Goal: Communication & Community: Answer question/provide support

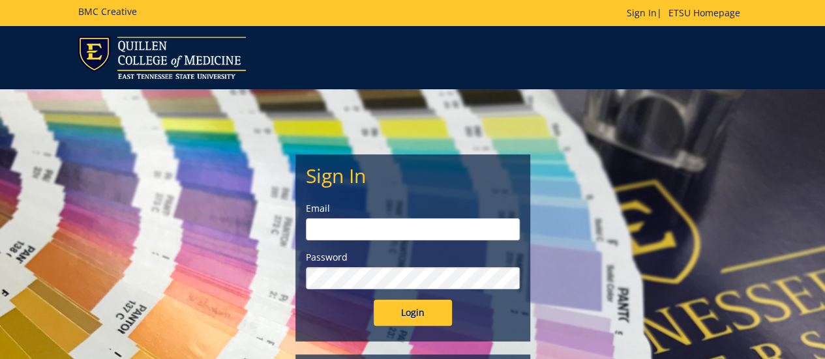
type input "[EMAIL_ADDRESS][DOMAIN_NAME]"
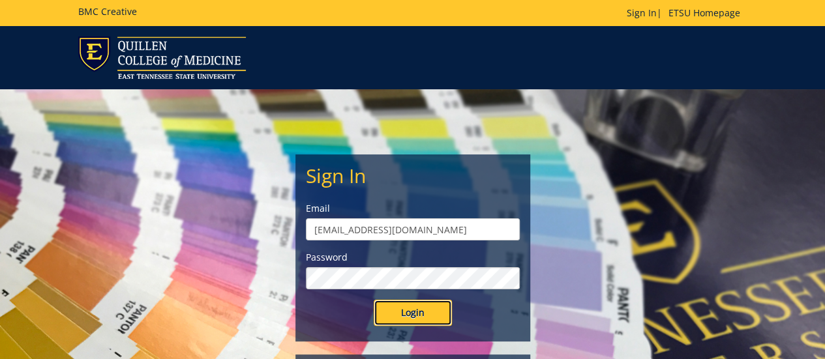
click at [414, 318] on input "Login" at bounding box center [413, 313] width 78 height 26
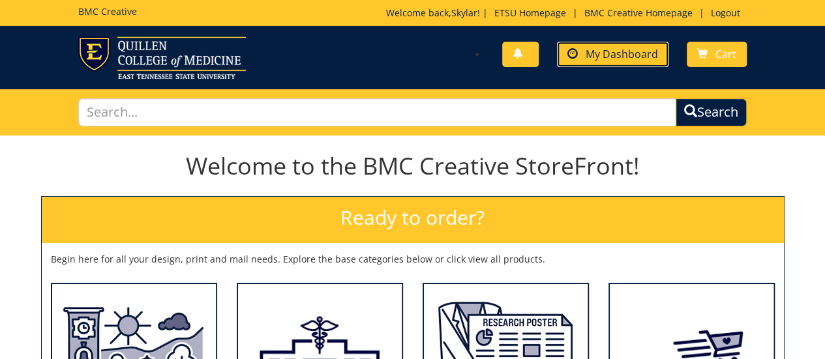
click at [612, 53] on span "My Dashboard" at bounding box center [621, 54] width 72 height 14
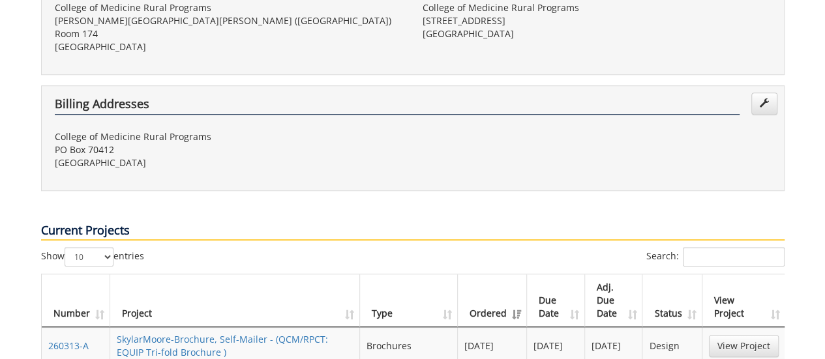
scroll to position [584, 0]
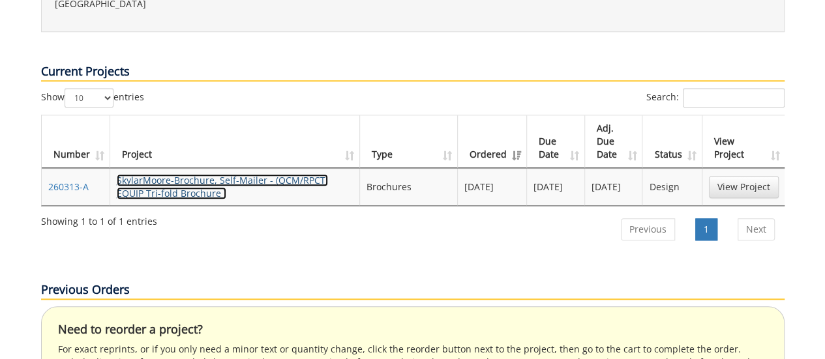
click at [147, 174] on link "SkylarMoore-Brochure, Self-Mailer - (QCM/RPCT: EQUIP Tri-fold Brochure )" at bounding box center [222, 186] width 211 height 25
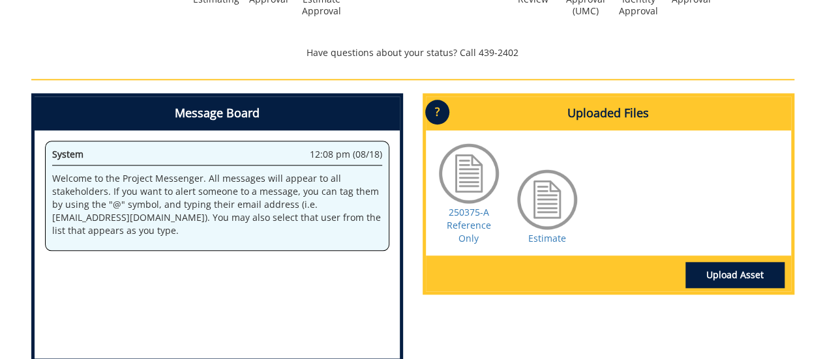
scroll to position [563, 0]
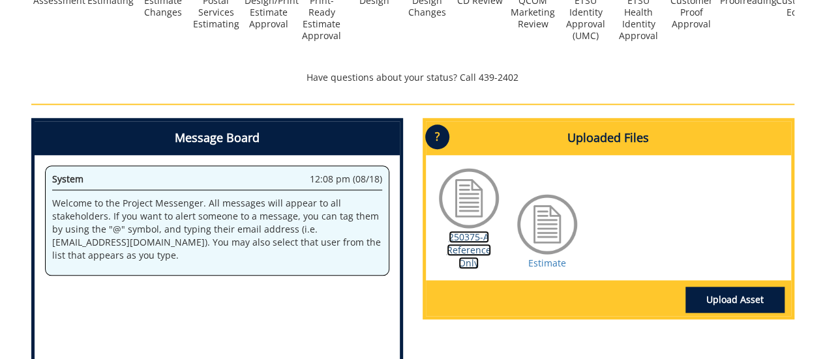
click at [461, 231] on link "250375-A Reference Only" at bounding box center [469, 250] width 44 height 38
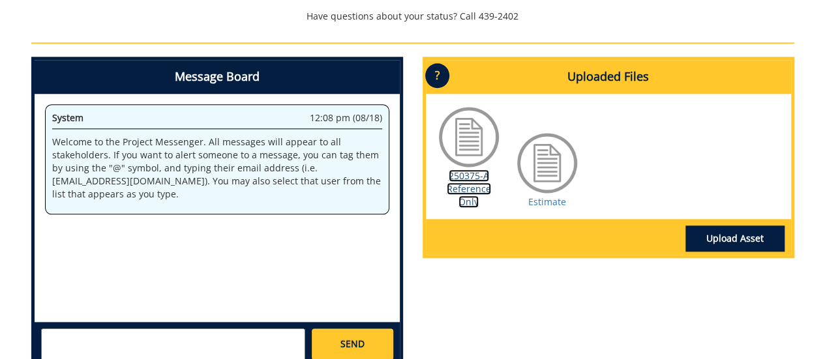
scroll to position [675, 0]
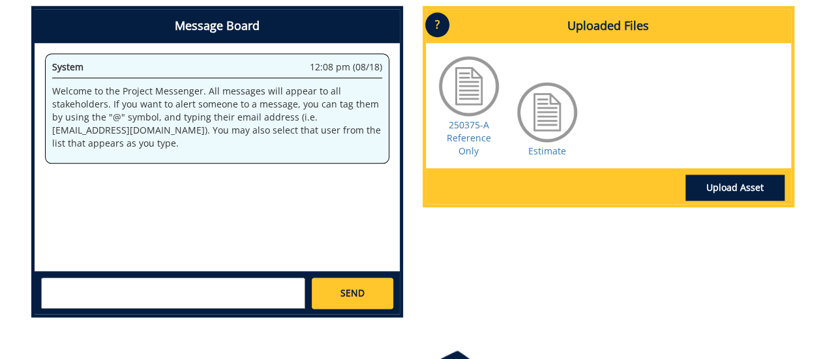
click at [187, 278] on textarea at bounding box center [173, 293] width 264 height 31
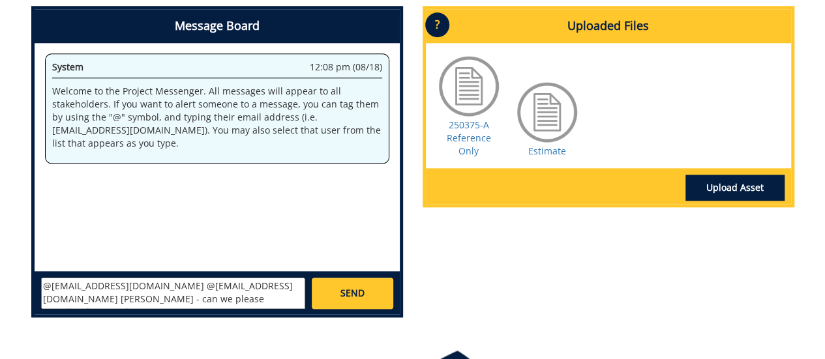
type textarea "@[EMAIL_ADDRESS][DOMAIN_NAME] @[EMAIL_ADDRESS][DOMAIN_NAME] [PERSON_NAME] - can…"
click at [364, 283] on link "SEND" at bounding box center [352, 293] width 81 height 31
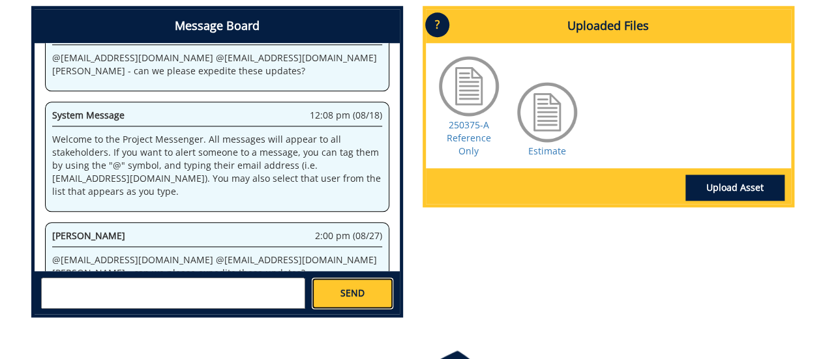
scroll to position [5204, 0]
